Goal: Find specific page/section: Find specific page/section

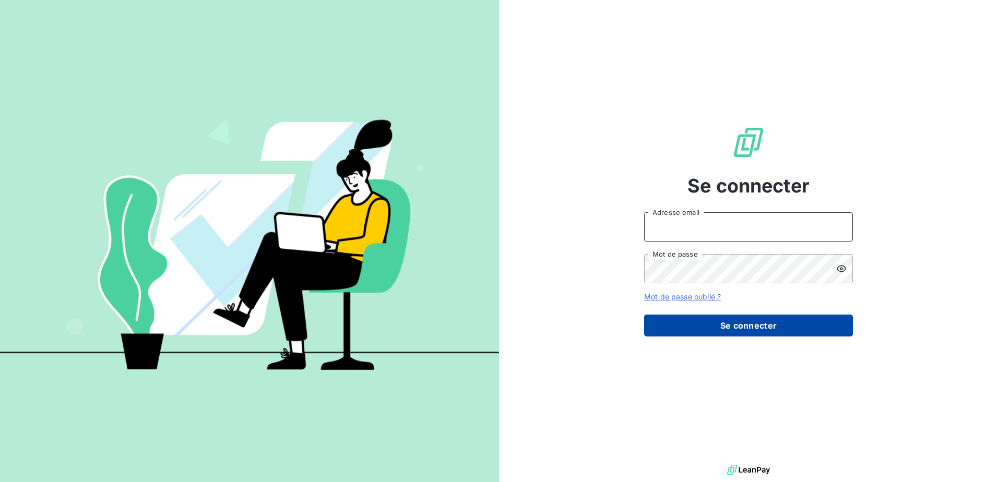
type input "[PERSON_NAME][EMAIL_ADDRESS][DOMAIN_NAME]"
click at [774, 325] on button "Se connecter" at bounding box center [748, 326] width 209 height 22
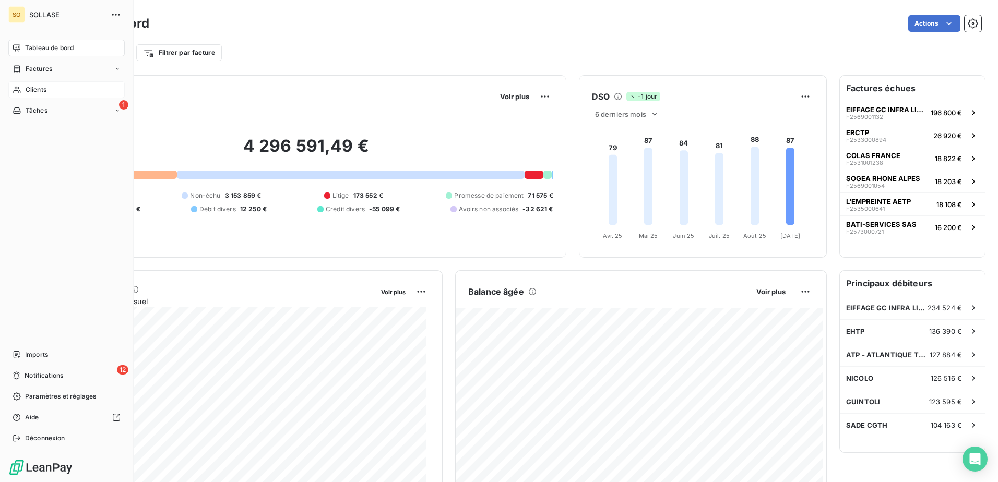
click at [34, 89] on span "Clients" at bounding box center [36, 89] width 21 height 9
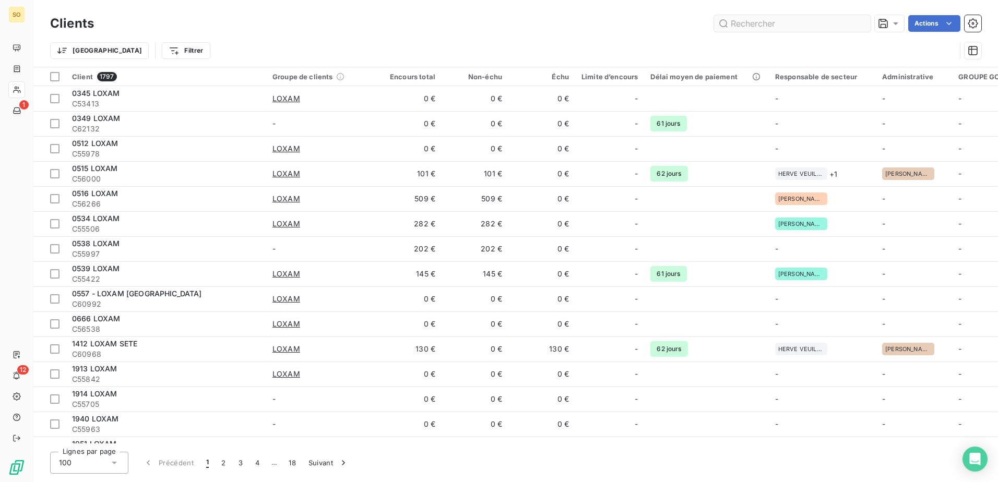
click at [797, 28] on input "text" at bounding box center [792, 23] width 157 height 17
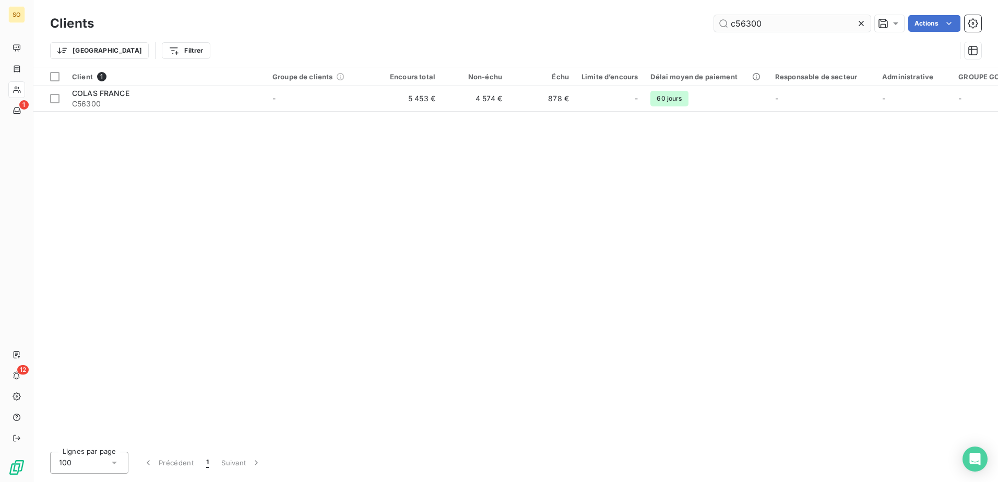
type input "c56300"
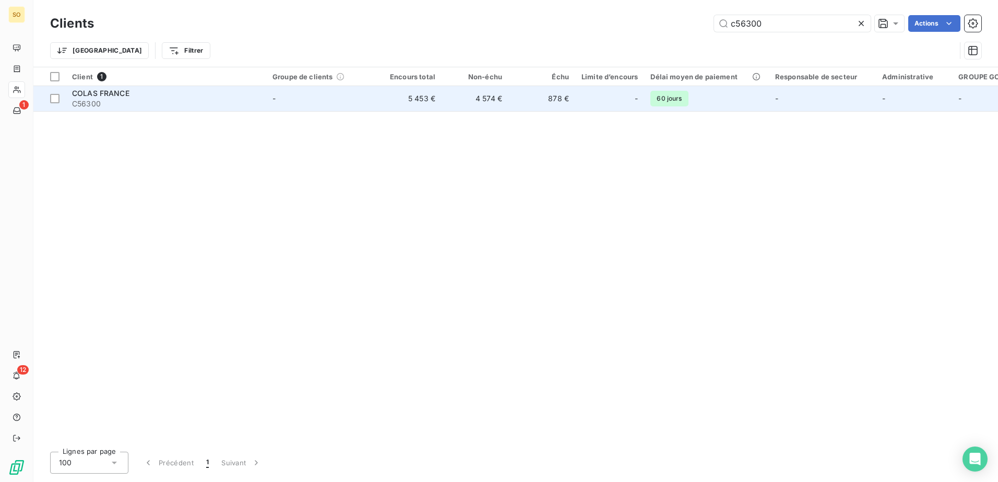
click at [108, 95] on span "COLAS FRANCE" at bounding box center [100, 93] width 57 height 9
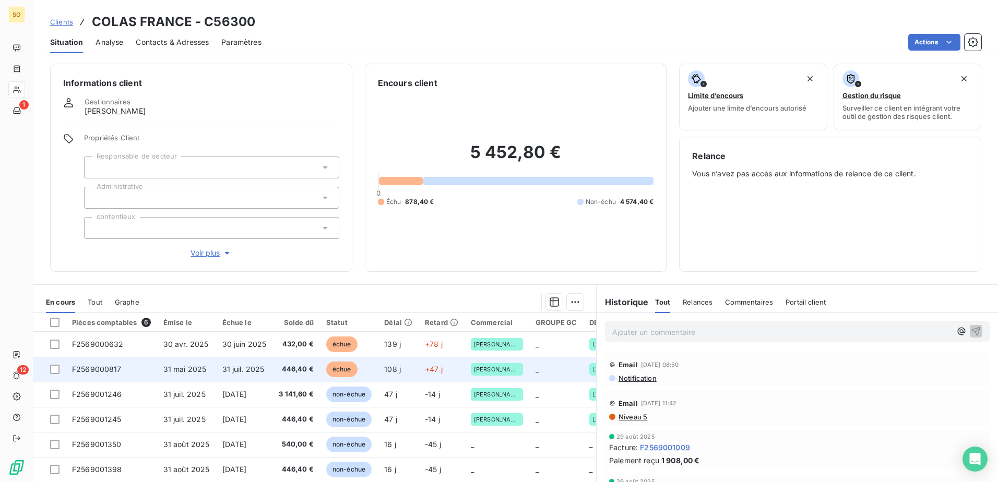
click at [301, 376] on td "446,40 €" at bounding box center [297, 369] width 48 height 25
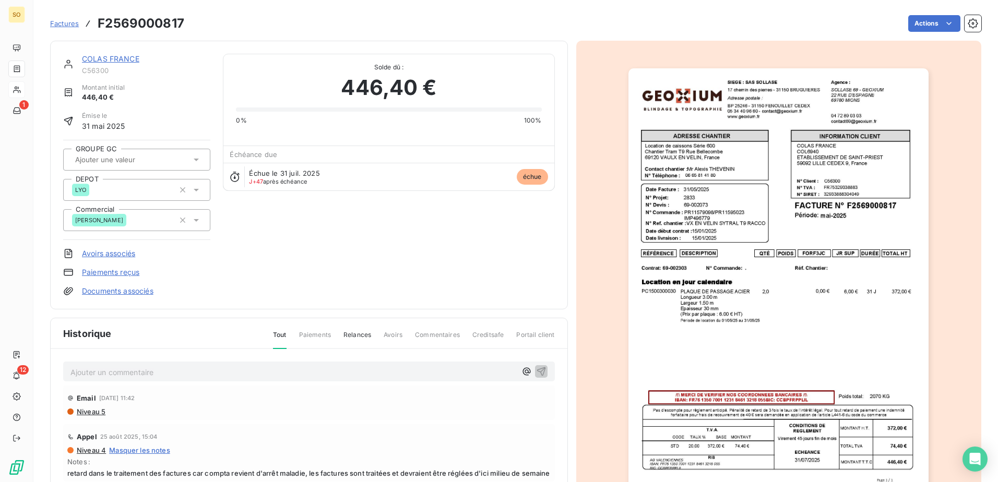
click at [270, 260] on div "COLAS FRANCE C56300 Montant initial 446,40 € Émise le [DATE] GROUPE GC DEPOT LY…" at bounding box center [309, 175] width 492 height 243
